Goal: Task Accomplishment & Management: Complete application form

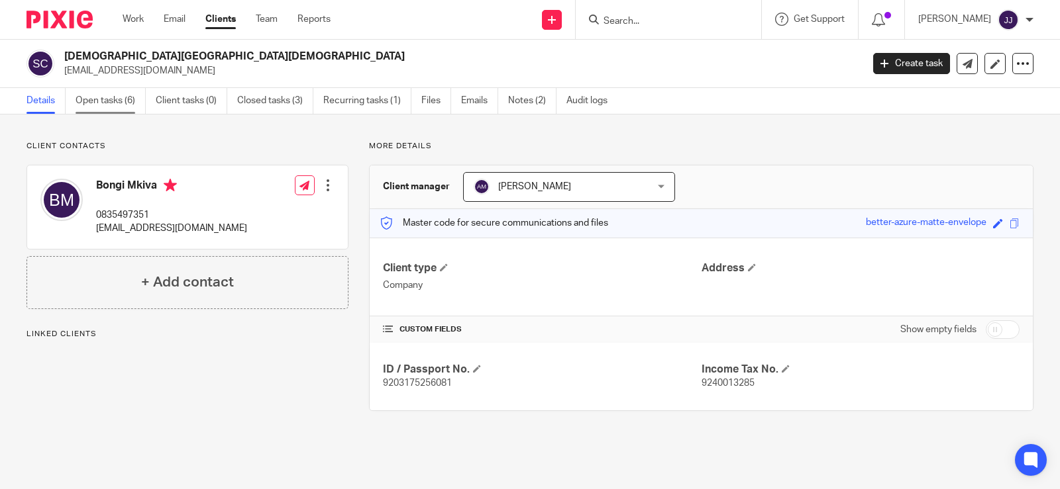
click at [115, 100] on link "Open tasks (6)" at bounding box center [111, 101] width 70 height 26
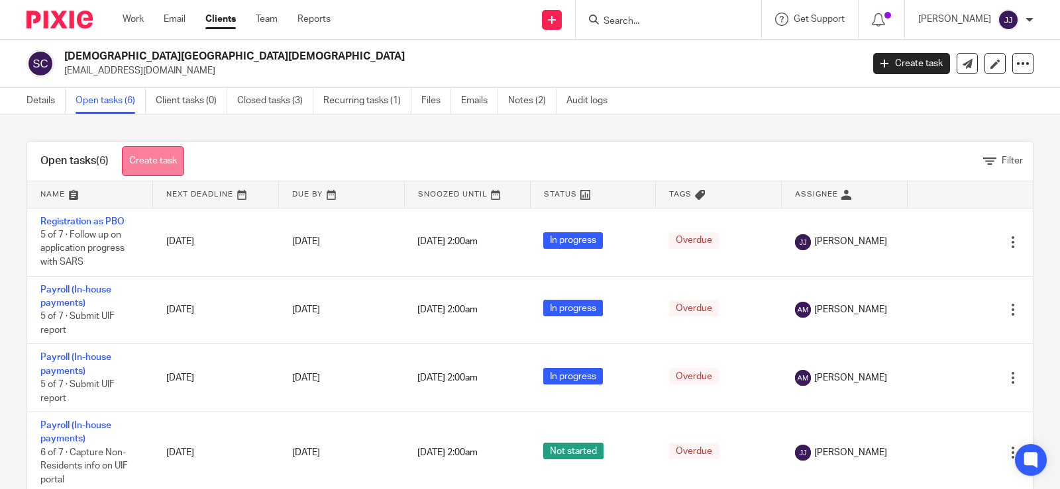
click at [173, 155] on link "Create task" at bounding box center [153, 161] width 62 height 30
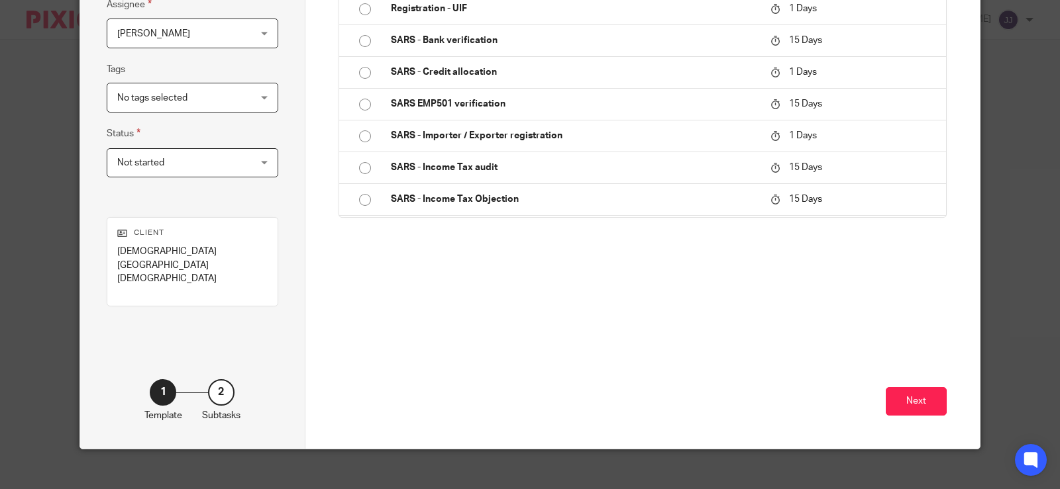
scroll to position [1185, 0]
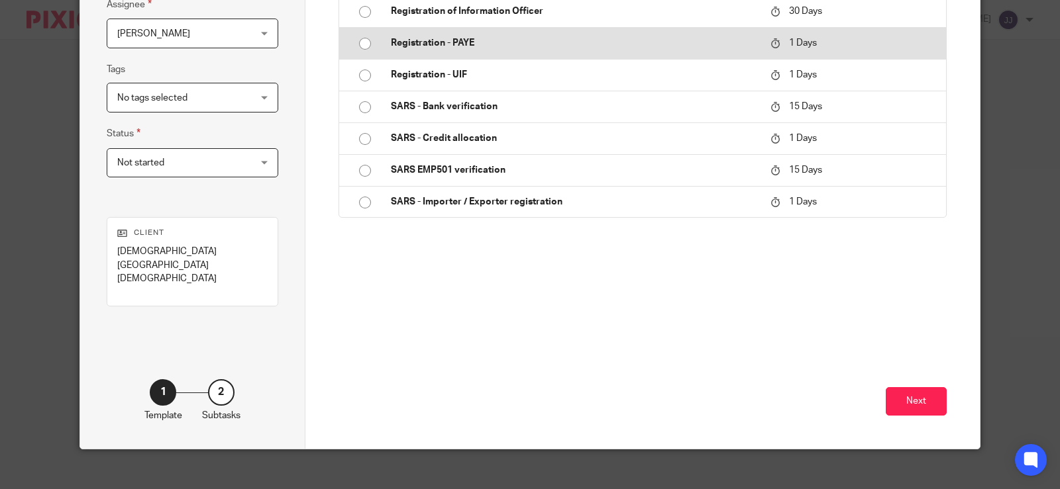
click at [515, 59] on td "Registration - PAYE" at bounding box center [571, 43] width 387 height 32
type input "2025-08-14"
type input "Registration - PAYE"
checkbox input "false"
radio input "true"
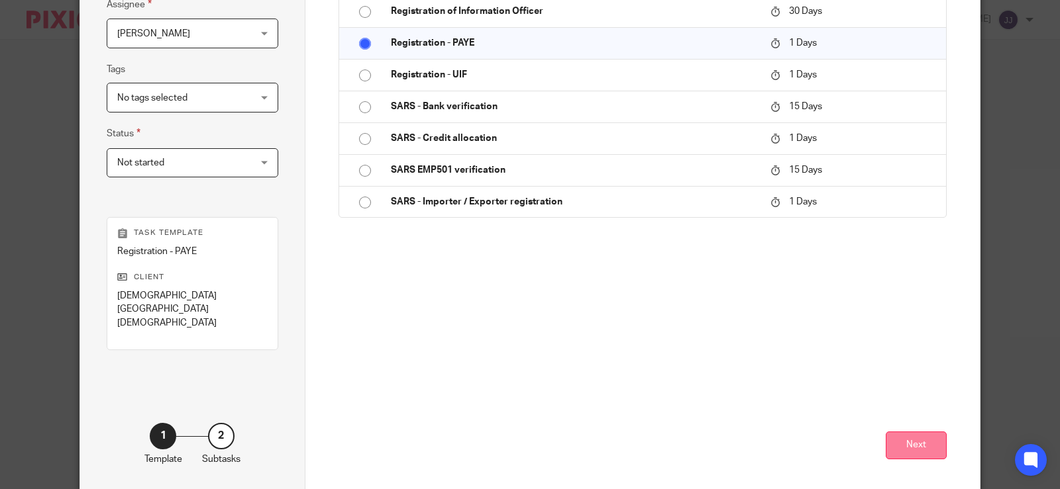
click at [889, 436] on button "Next" at bounding box center [916, 446] width 61 height 28
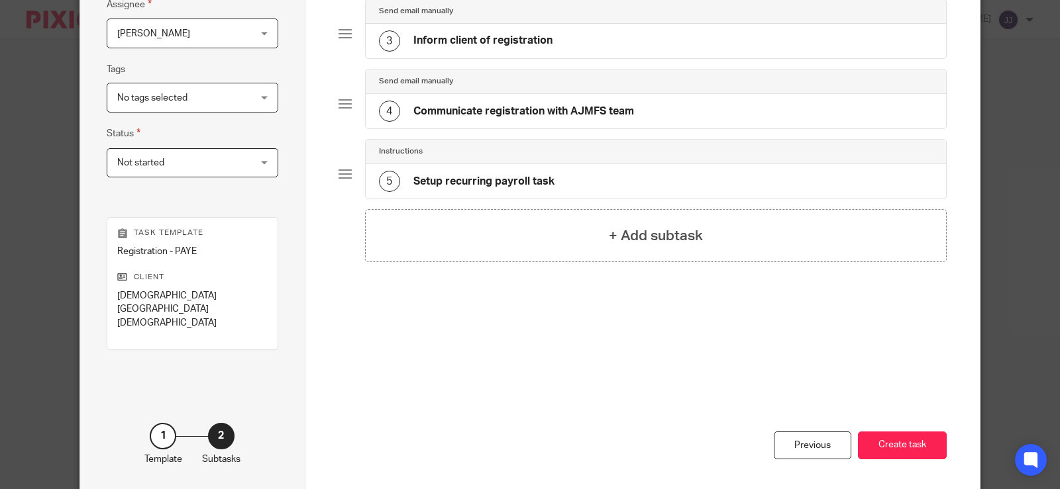
click at [917, 448] on div "Previous Create task" at bounding box center [642, 428] width 609 height 129
click at [907, 432] on button "Create task" at bounding box center [902, 446] width 89 height 28
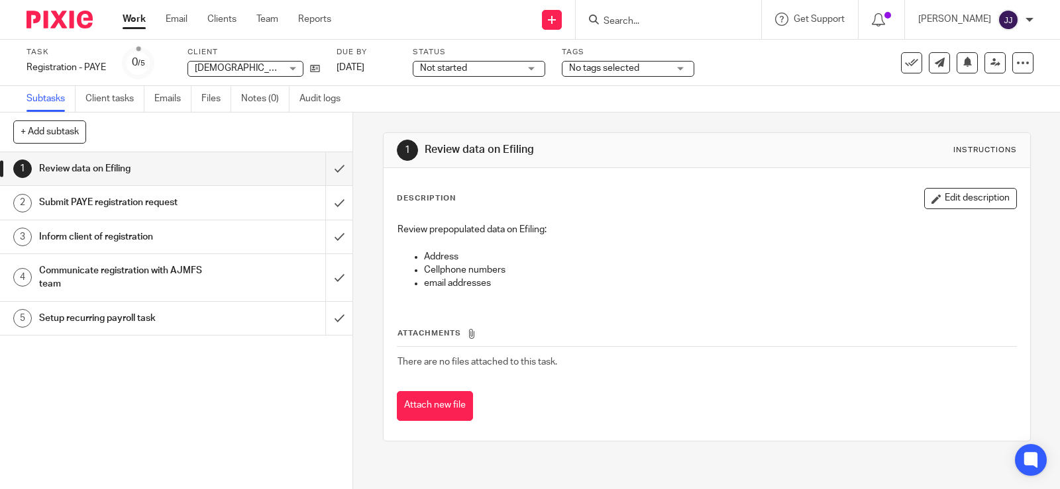
click at [627, 26] on input "Search" at bounding box center [661, 22] width 119 height 12
click at [319, 72] on div "Task Registration - PAYE Save Registration - PAYE 0 /5 Client [DEMOGRAPHIC_DATA…" at bounding box center [445, 63] width 839 height 32
click at [644, 26] on input "Search" at bounding box center [661, 22] width 119 height 12
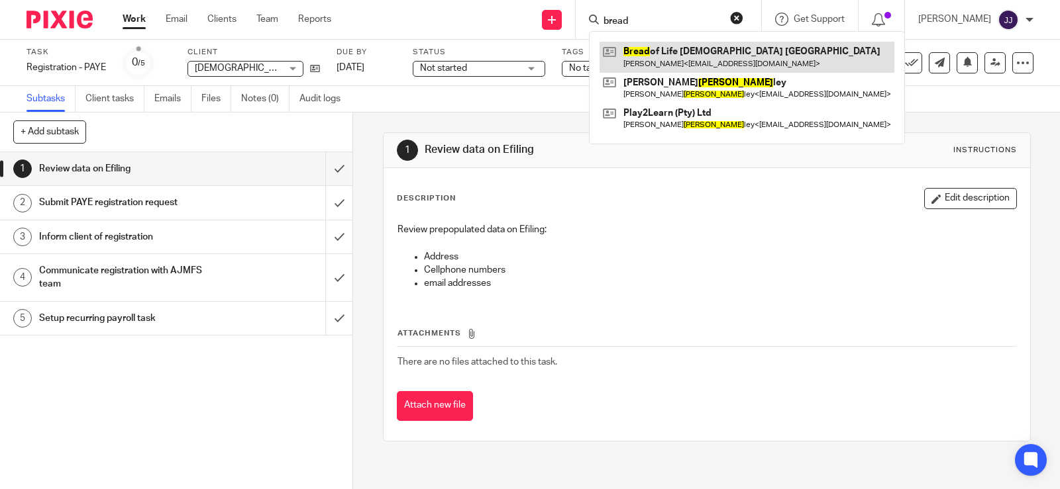
type input "bread"
click at [675, 61] on link at bounding box center [746, 57] width 295 height 30
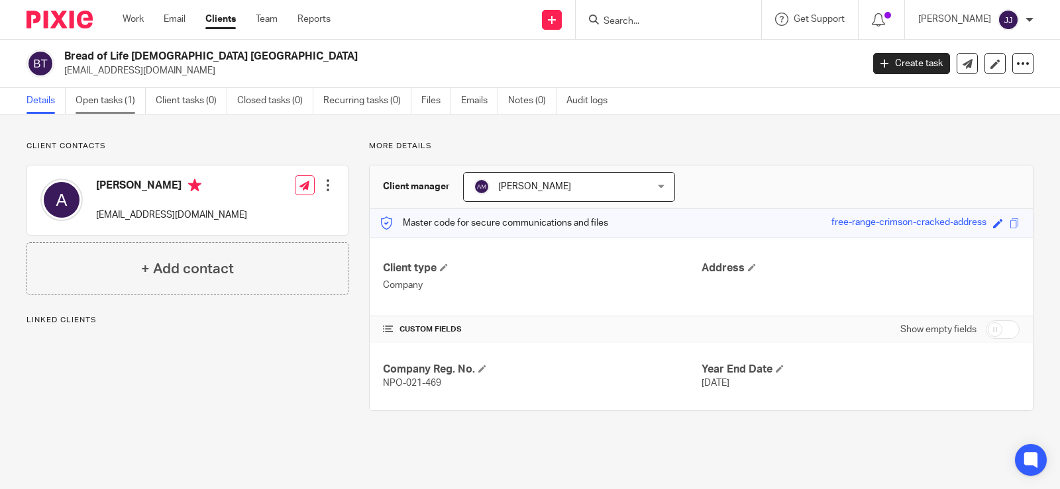
click at [97, 103] on link "Open tasks (1)" at bounding box center [111, 101] width 70 height 26
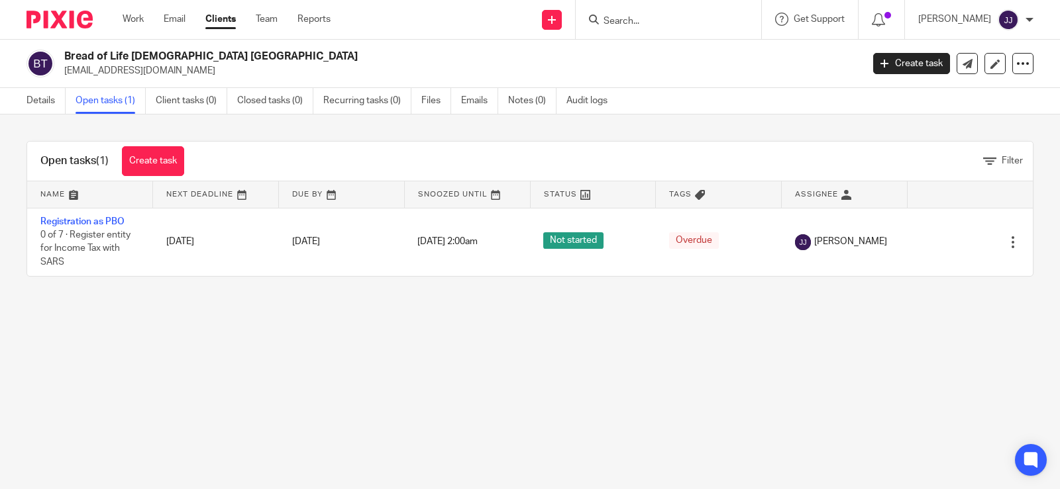
click at [625, 21] on input "Search" at bounding box center [661, 22] width 119 height 12
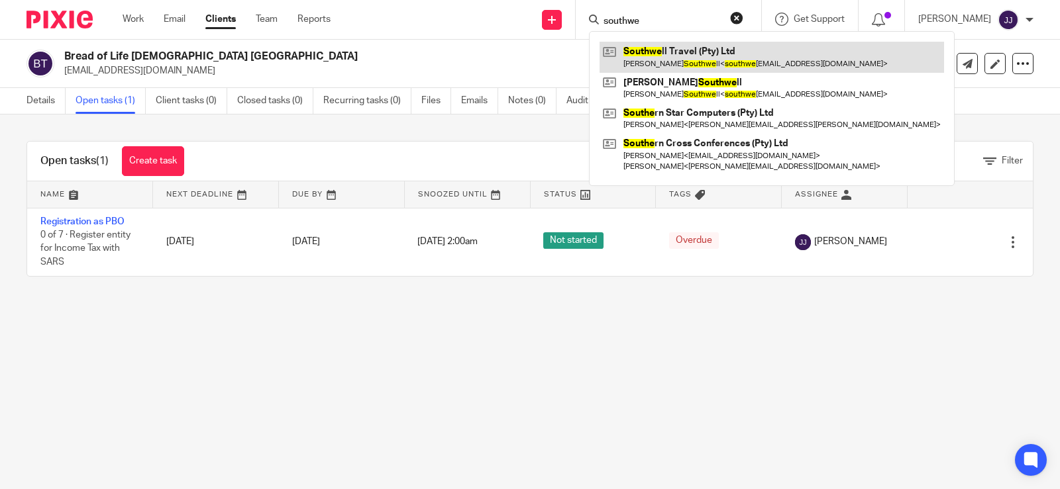
type input "southwe"
click at [770, 66] on link at bounding box center [771, 57] width 344 height 30
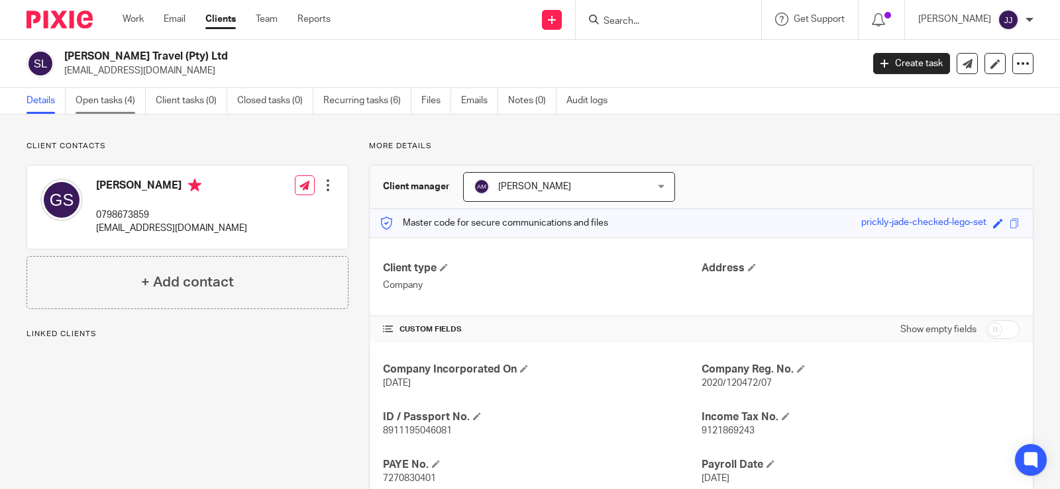
click at [95, 97] on link "Open tasks (4)" at bounding box center [111, 101] width 70 height 26
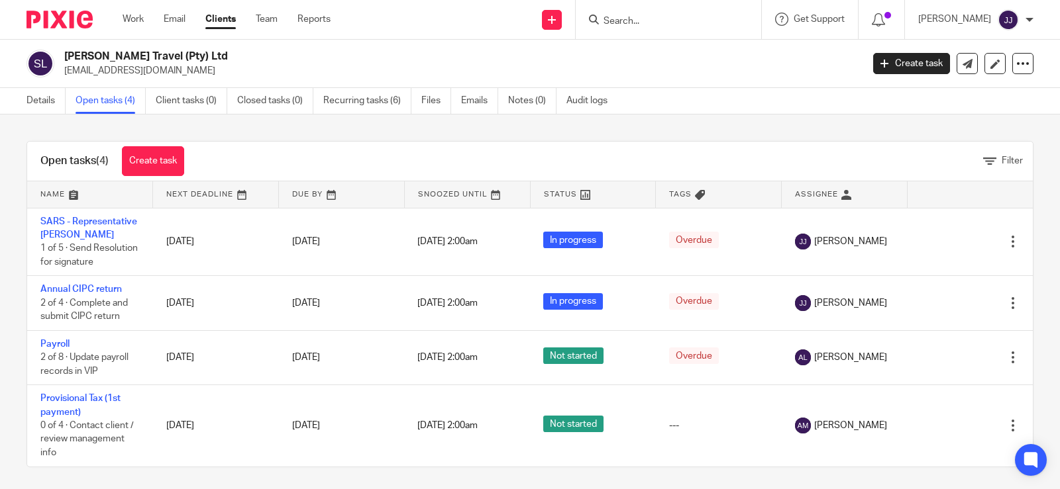
scroll to position [18, 0]
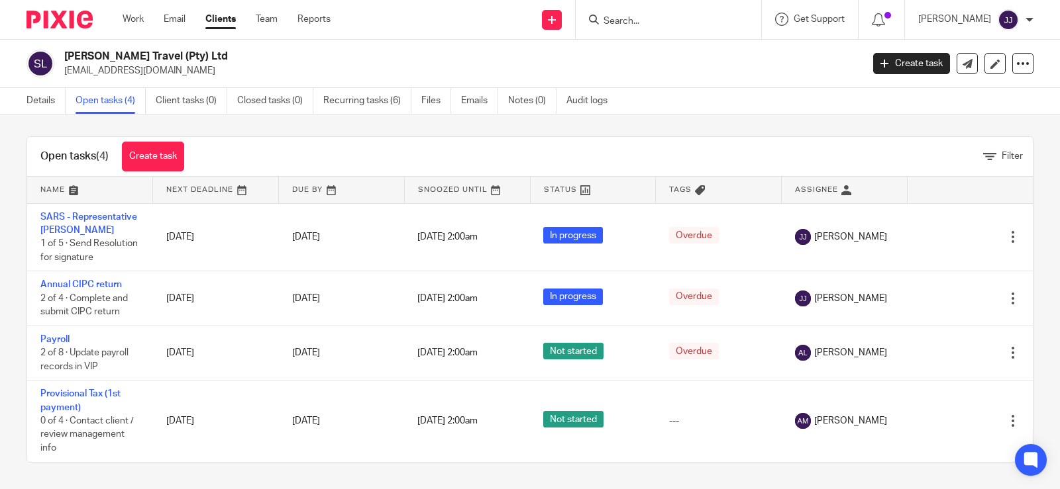
click at [688, 27] on input "Search" at bounding box center [661, 22] width 119 height 12
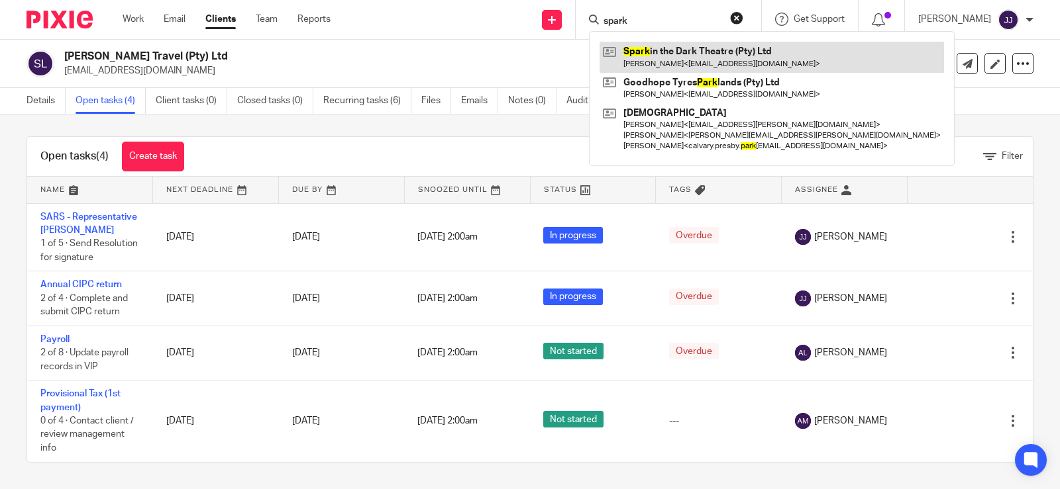
type input "spark"
click at [692, 57] on link at bounding box center [771, 57] width 344 height 30
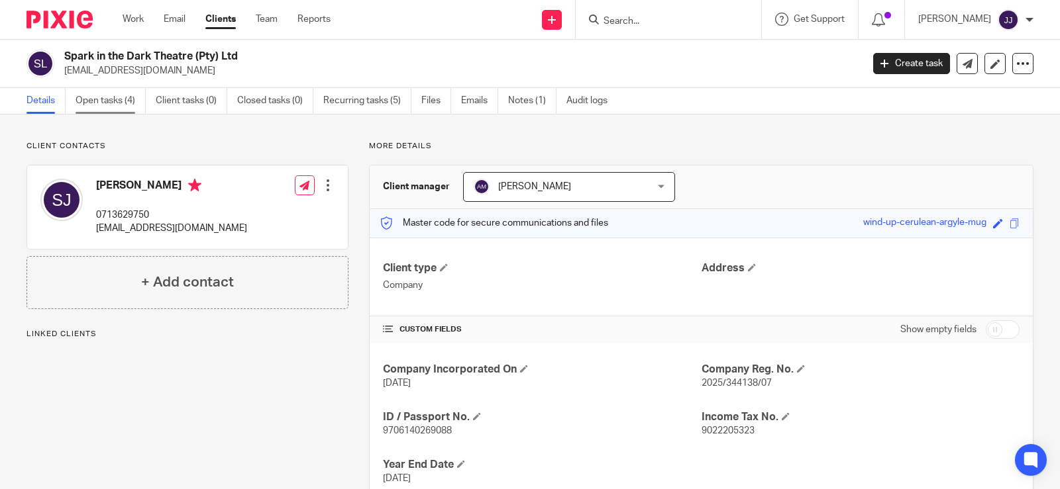
click at [104, 105] on link "Open tasks (4)" at bounding box center [111, 101] width 70 height 26
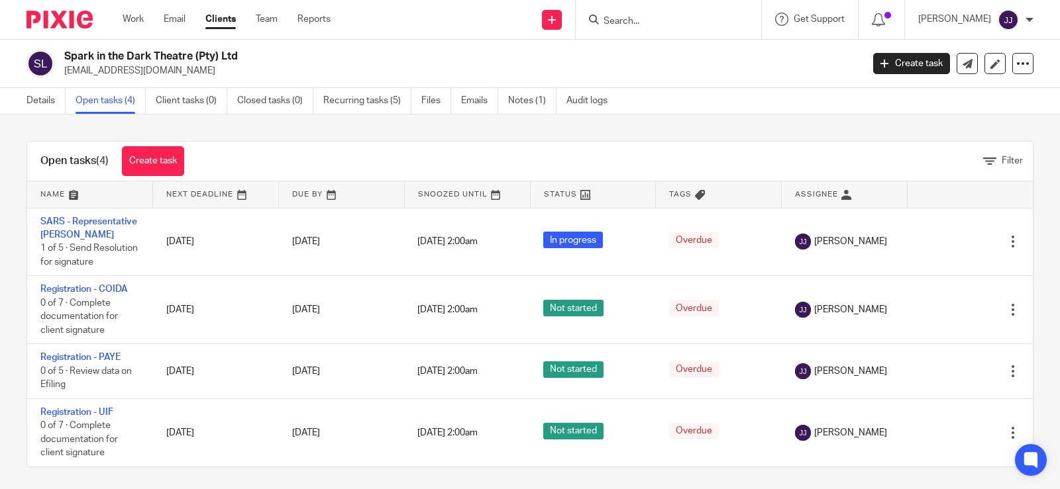
scroll to position [18, 0]
